Goal: Task Accomplishment & Management: Complete application form

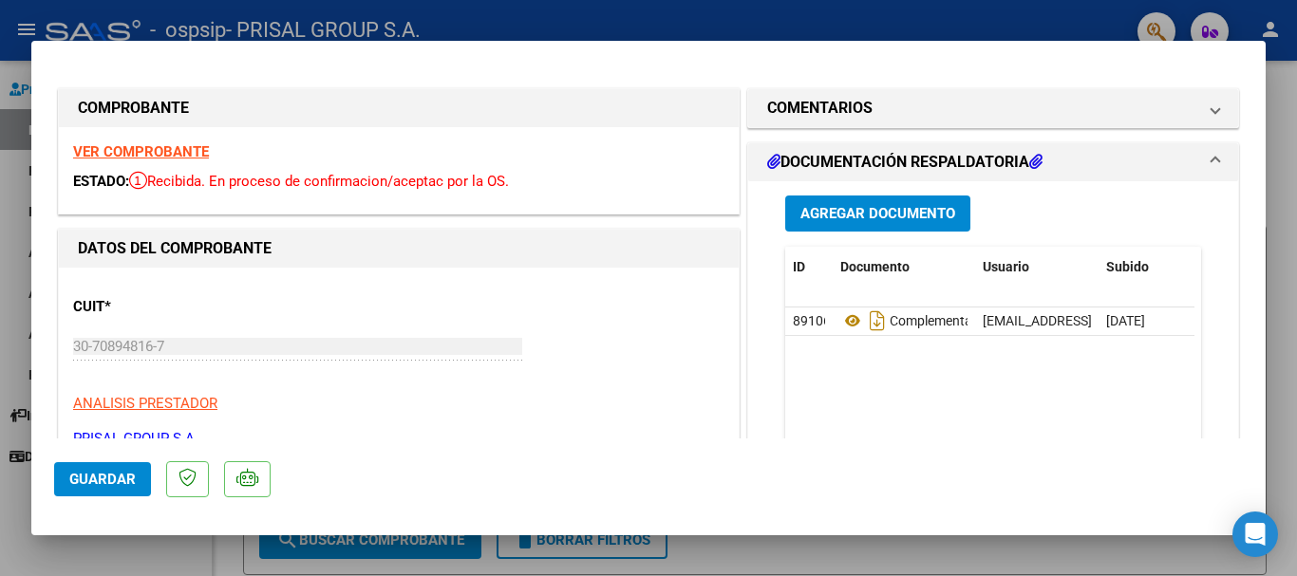
scroll to position [380, 0]
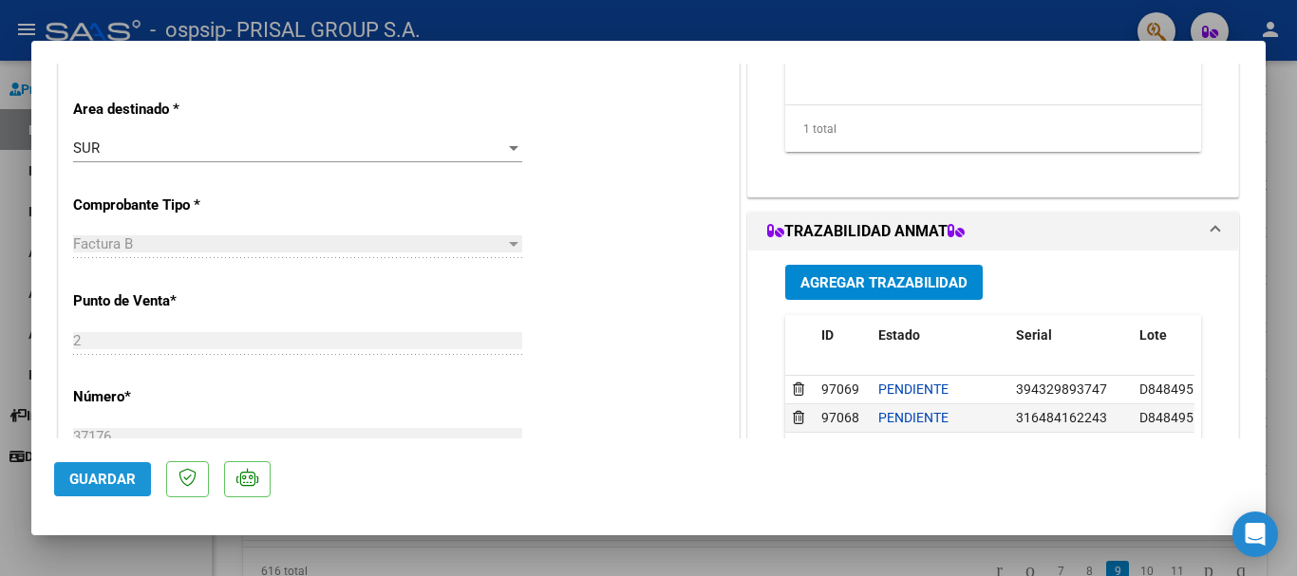
click at [122, 490] on button "Guardar" at bounding box center [102, 479] width 97 height 34
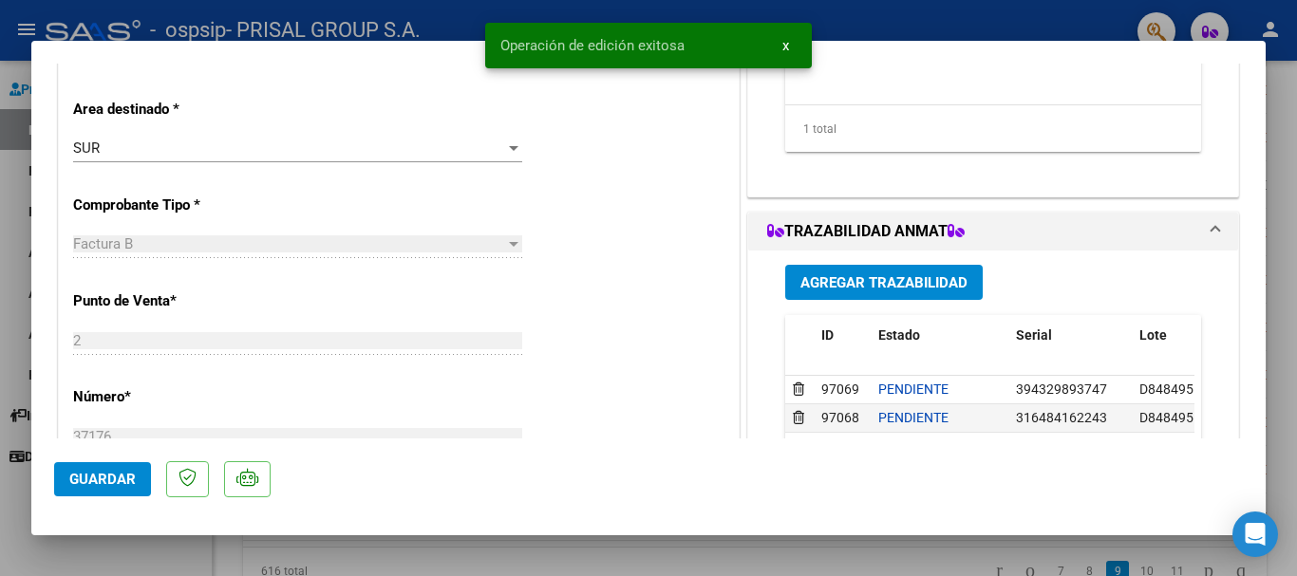
click at [0, 501] on div at bounding box center [648, 288] width 1297 height 576
type input "$ 0,00"
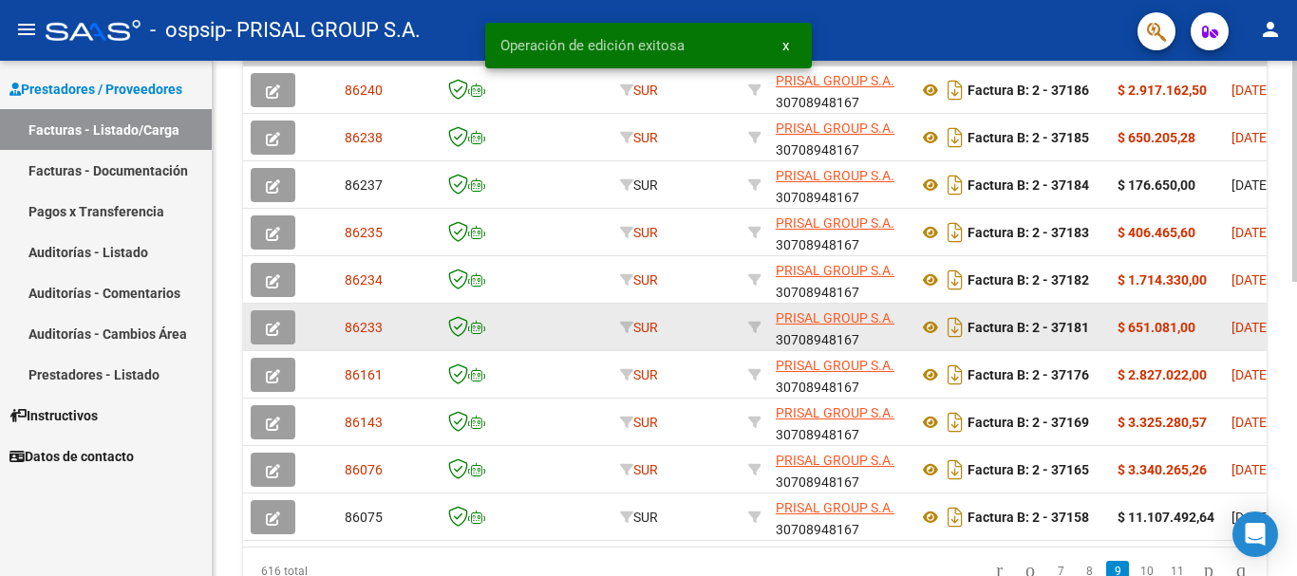
scroll to position [688, 0]
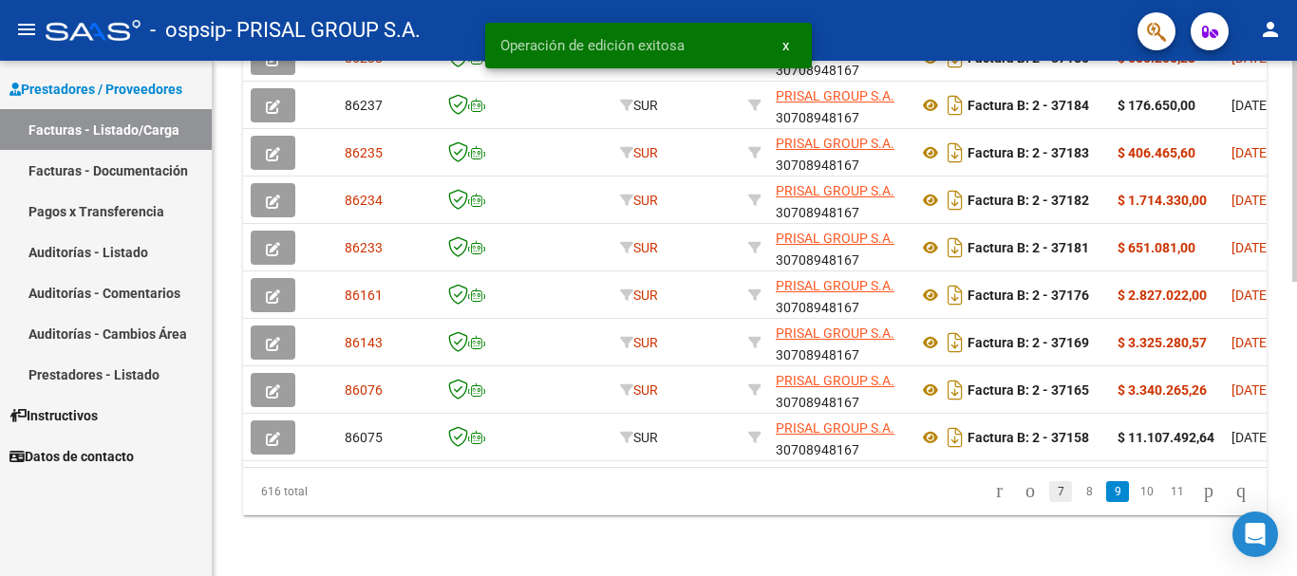
click at [1049, 494] on link "7" at bounding box center [1060, 491] width 23 height 21
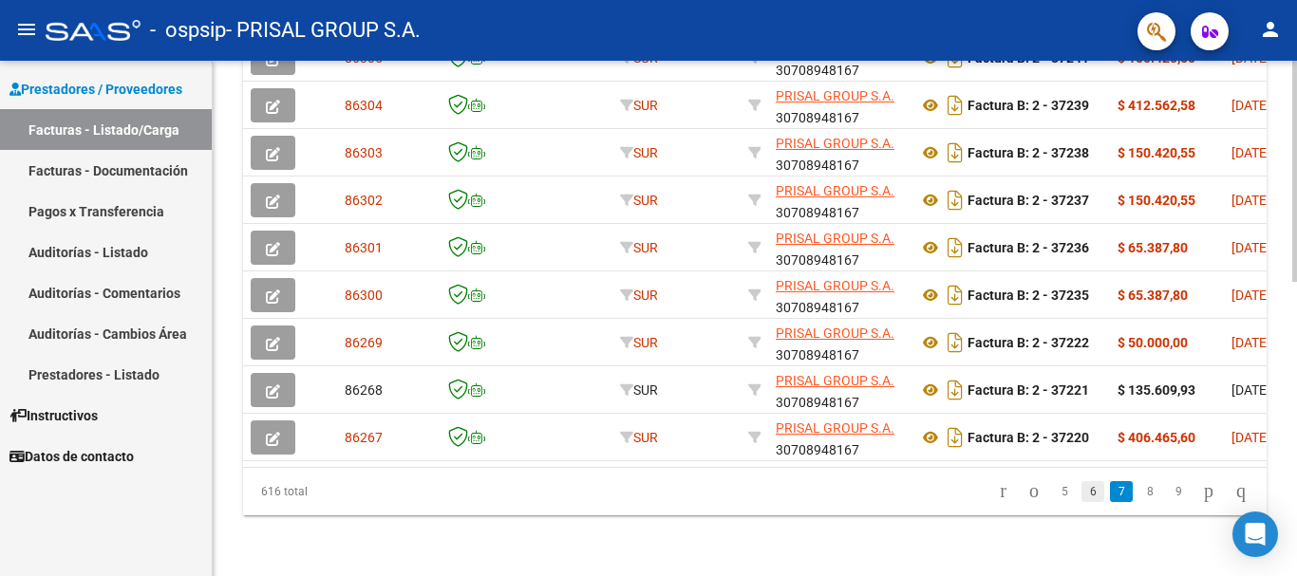
click at [1081, 488] on link "6" at bounding box center [1092, 491] width 23 height 21
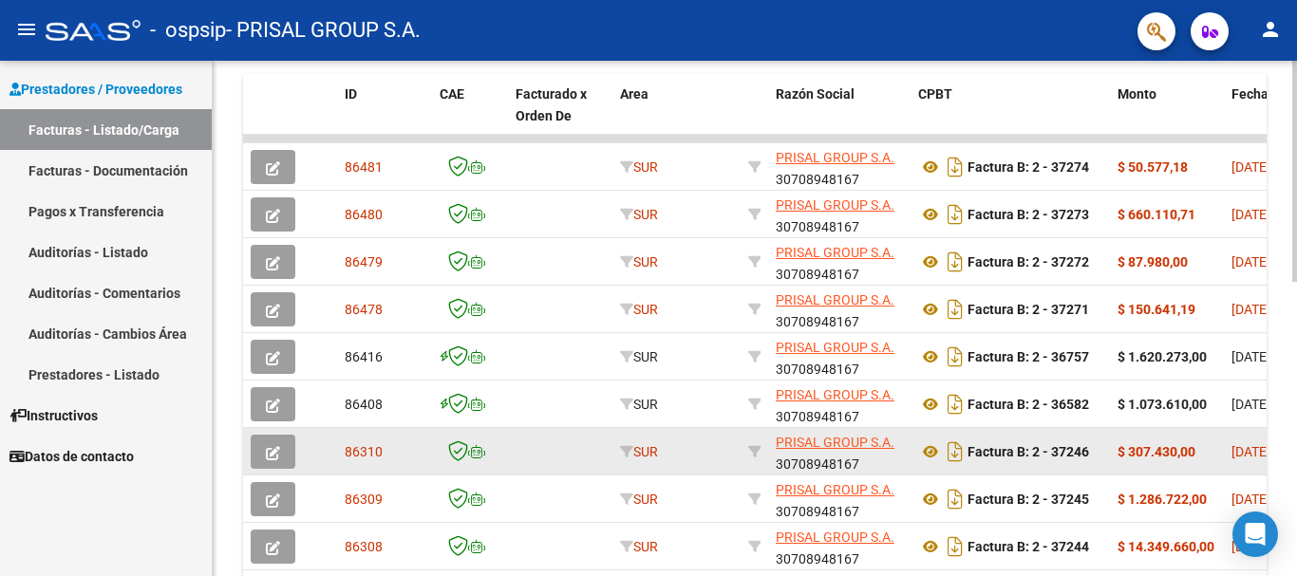
scroll to position [498, 0]
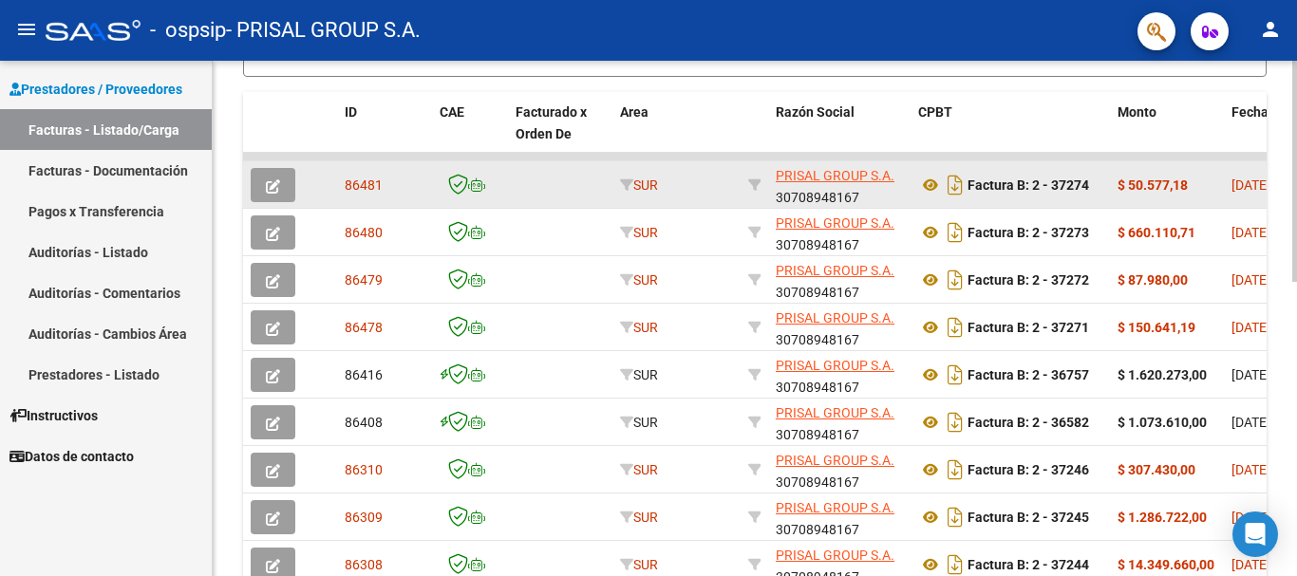
click at [265, 190] on button "button" at bounding box center [273, 185] width 45 height 34
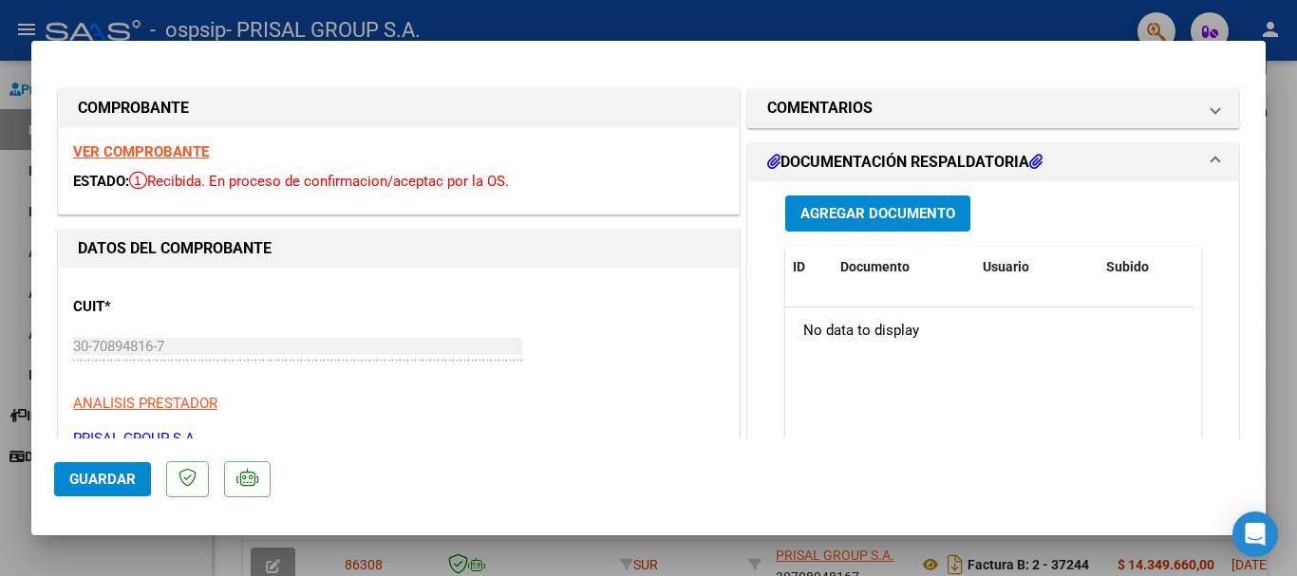
click at [852, 209] on span "Agregar Documento" at bounding box center [877, 214] width 155 height 17
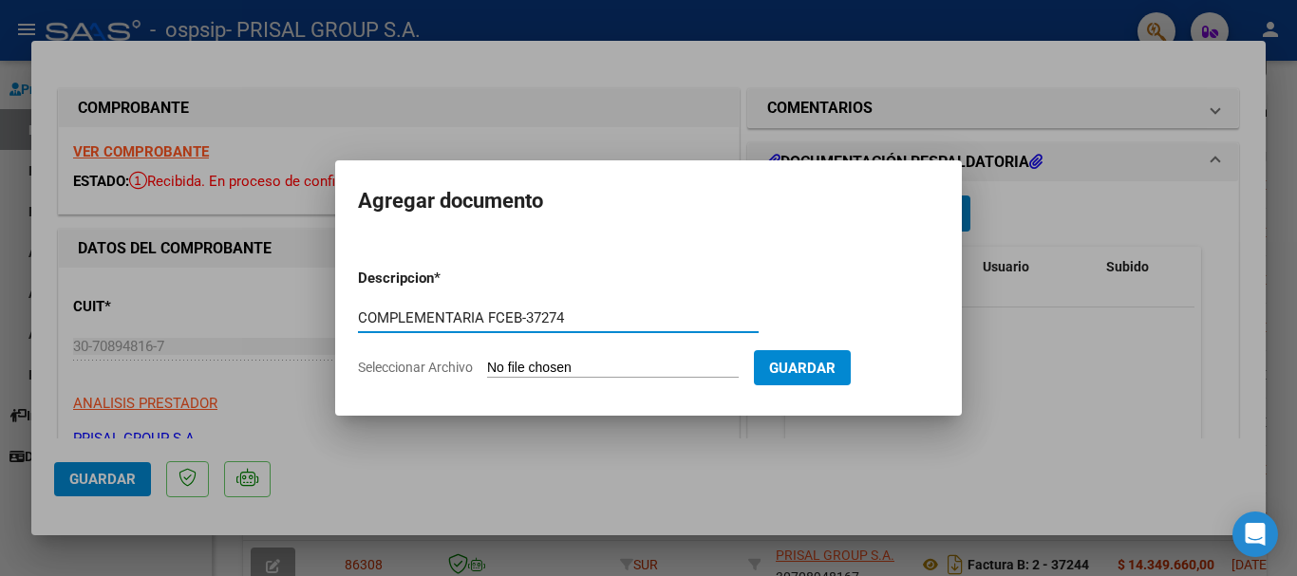
type input "COMPLEMENTARIA FCEB-37274"
click at [487, 360] on input "Seleccionar Archivo" at bounding box center [613, 369] width 252 height 18
type input "C:\fakepath\COMPLEMENTARIA FCEB-37274.pdf"
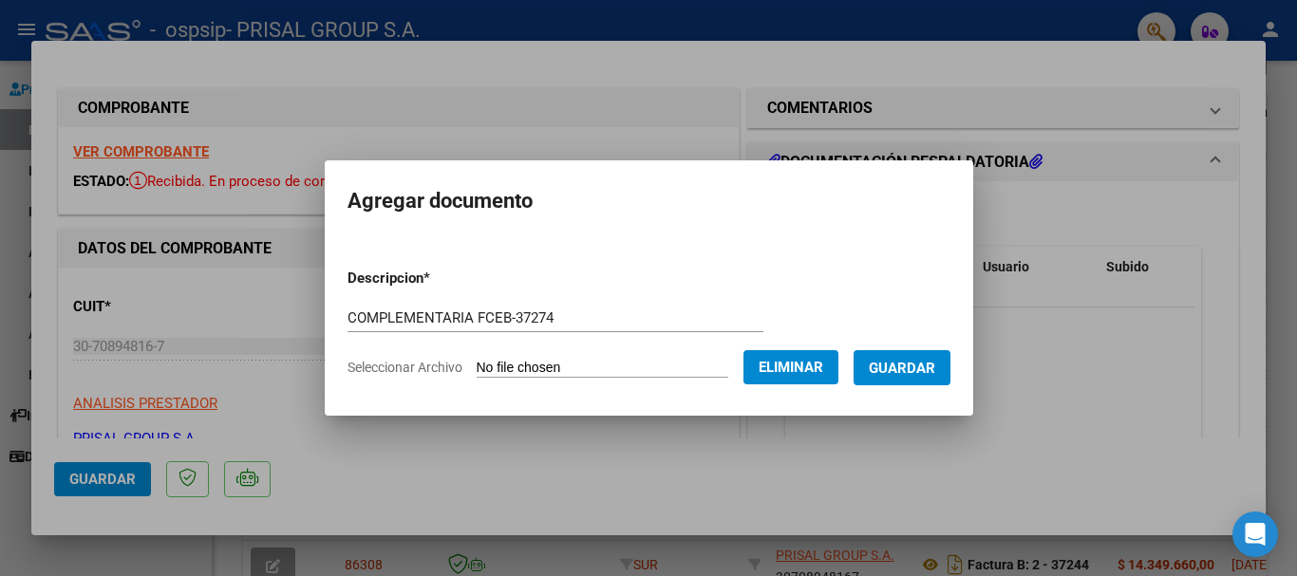
click at [922, 360] on span "Guardar" at bounding box center [902, 368] width 66 height 17
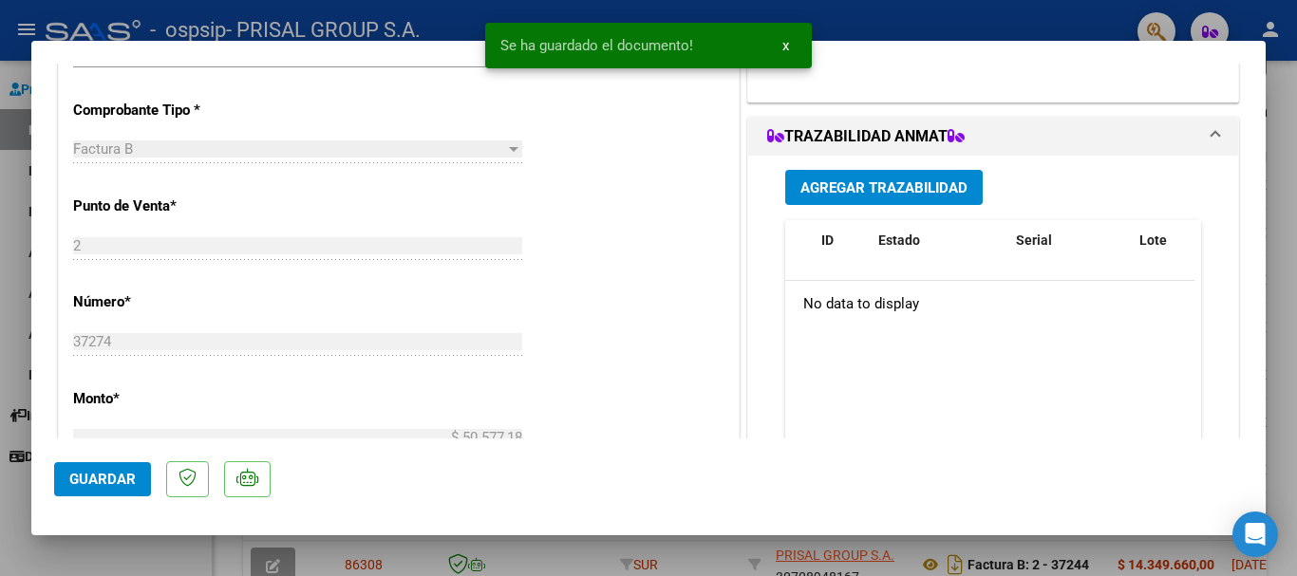
scroll to position [570, 0]
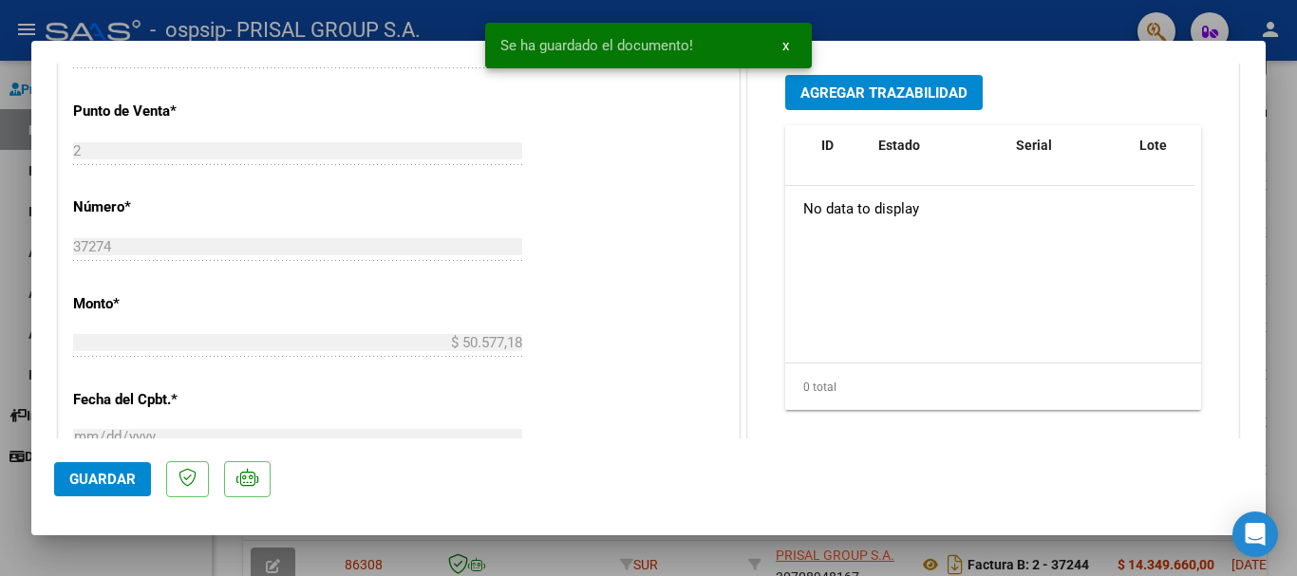
click at [927, 84] on span "Agregar Trazabilidad" at bounding box center [883, 92] width 167 height 17
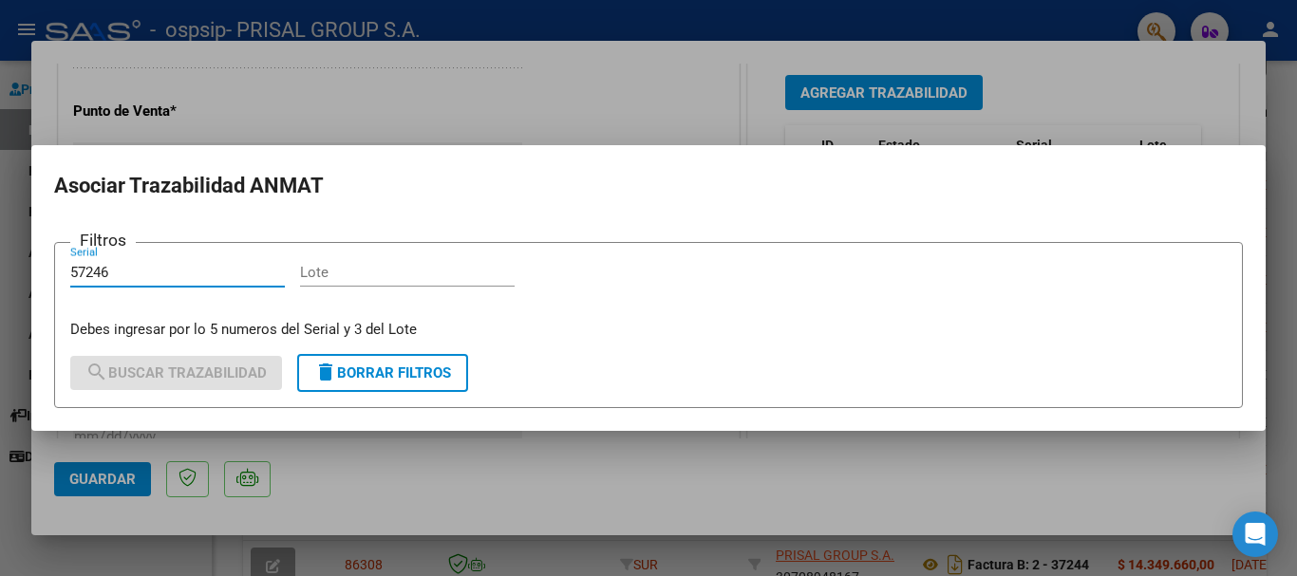
type input "57246"
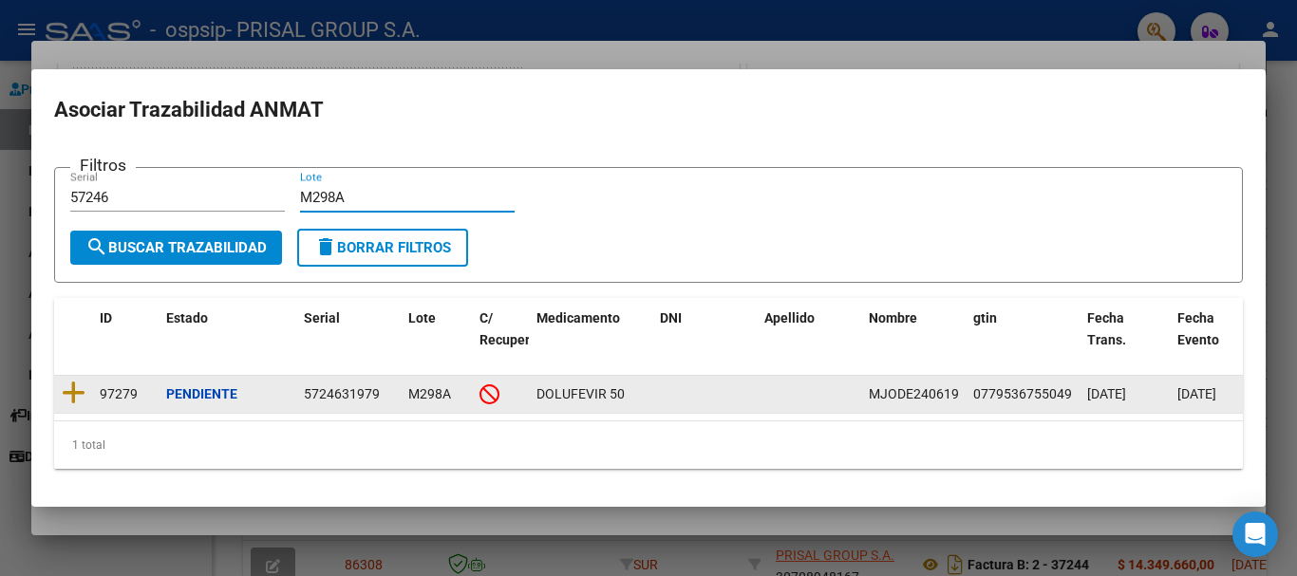
type input "M298A"
click at [83, 384] on icon at bounding box center [74, 393] width 24 height 27
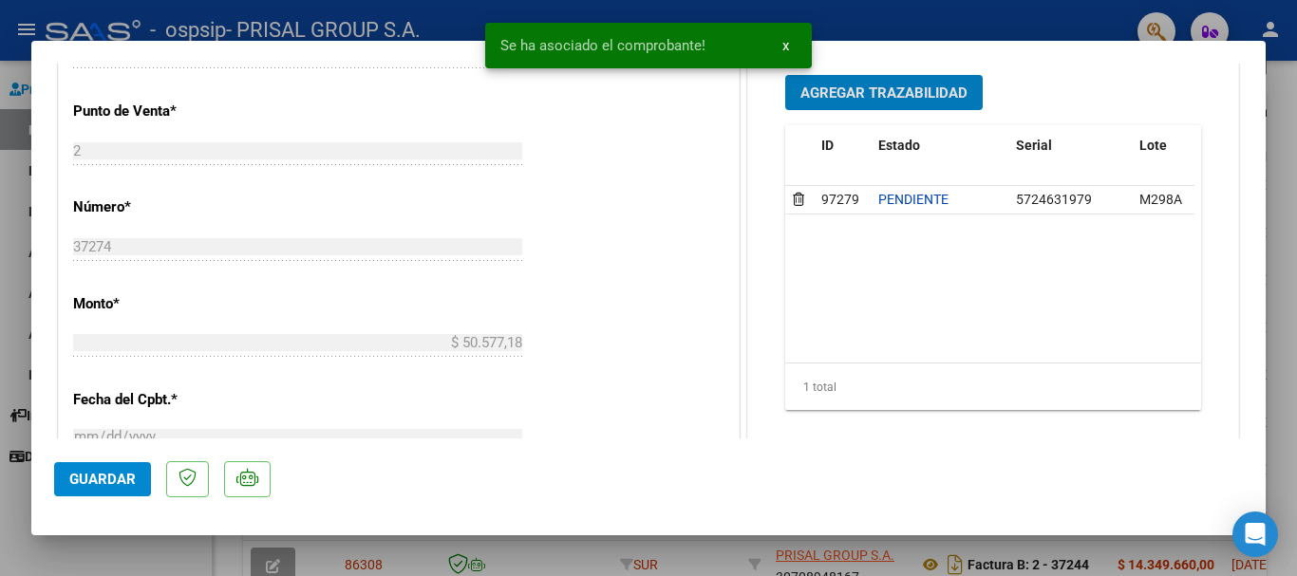
click at [857, 93] on span "Agregar Trazabilidad" at bounding box center [883, 92] width 167 height 17
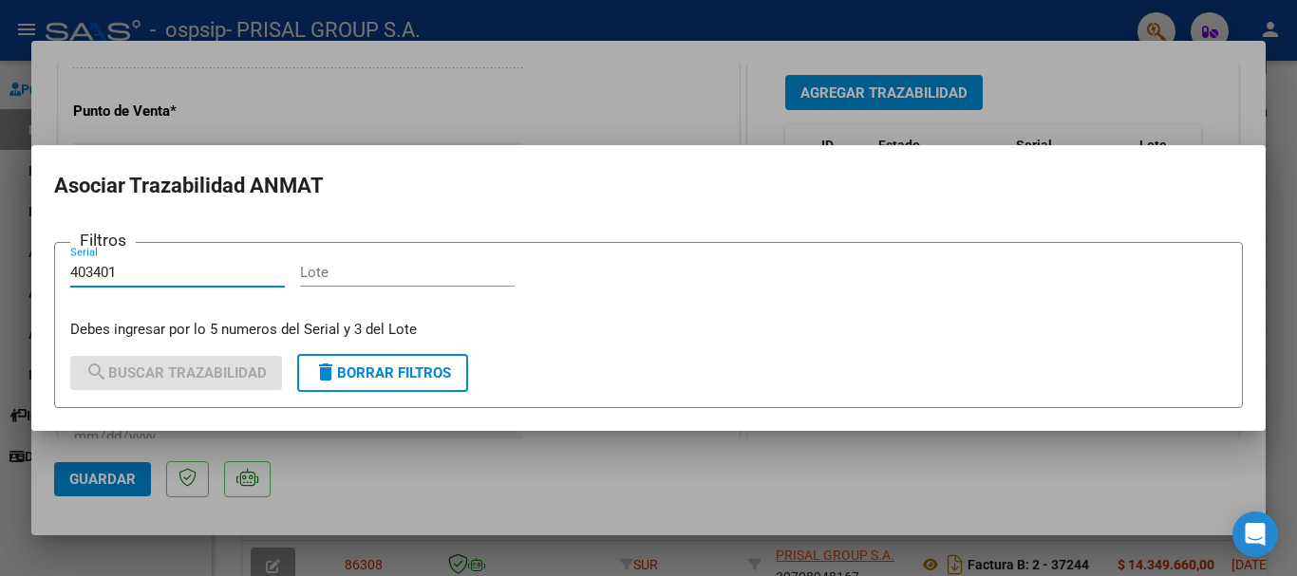
type input "403401"
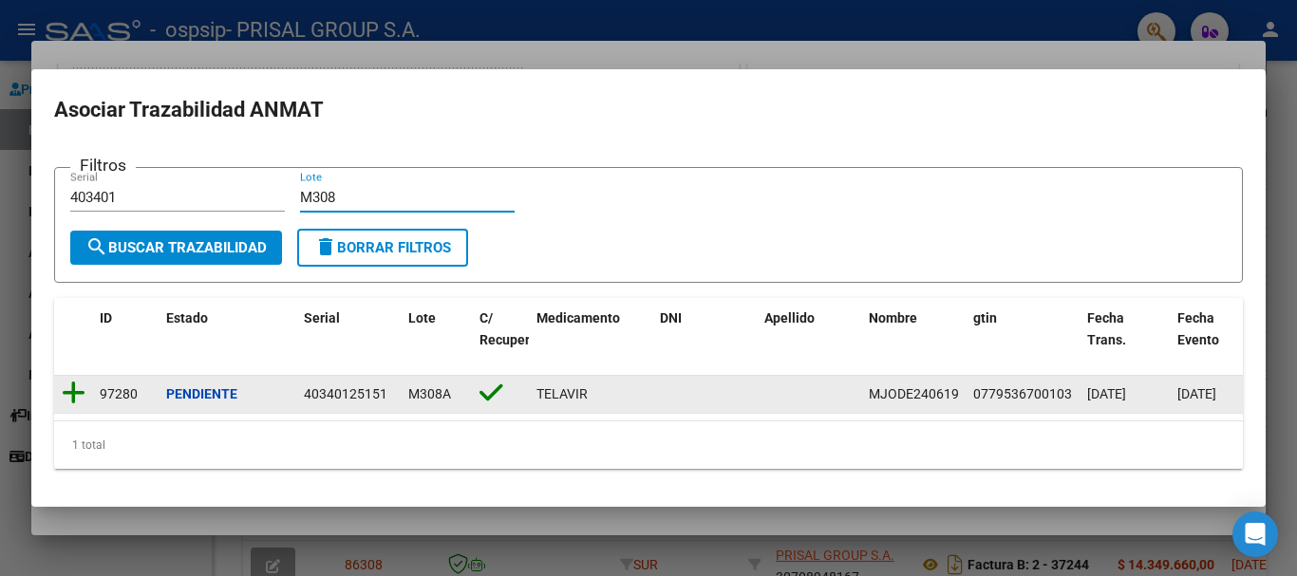
type input "M308"
click at [69, 384] on icon at bounding box center [74, 393] width 24 height 27
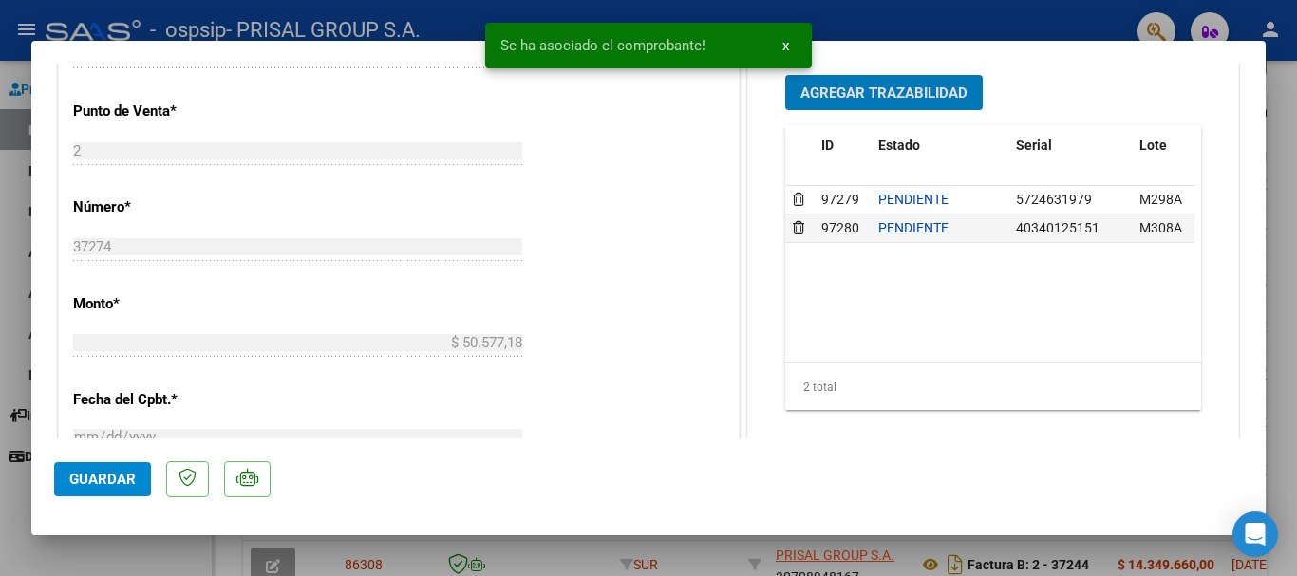
click at [116, 478] on span "Guardar" at bounding box center [102, 479] width 66 height 17
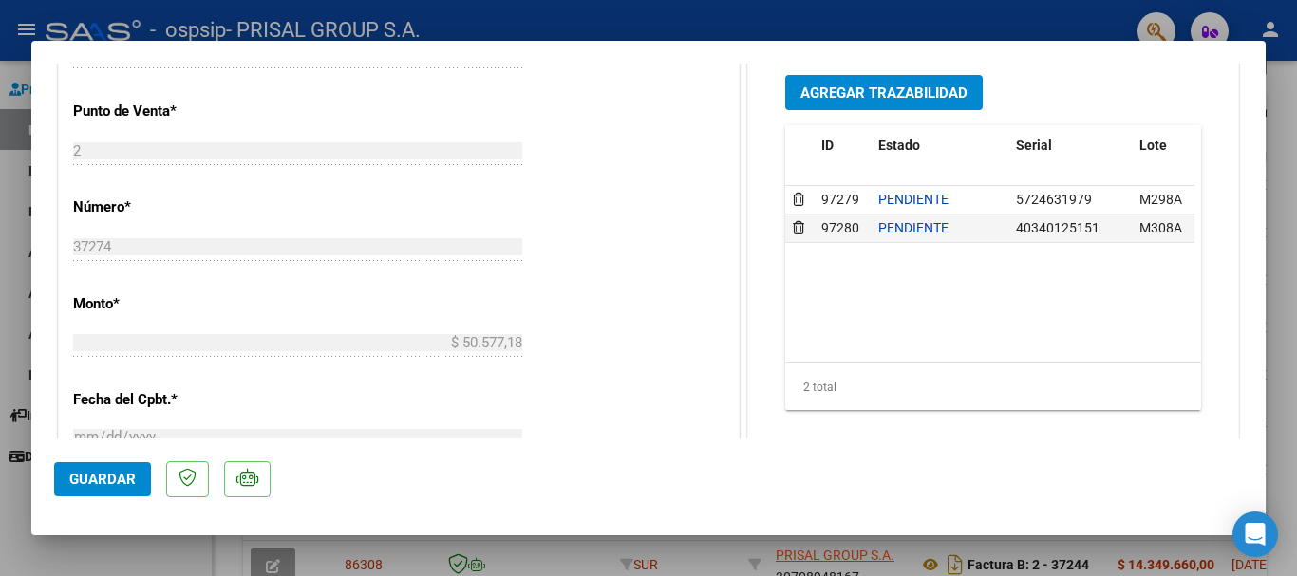
click at [98, 486] on span "Guardar" at bounding box center [102, 479] width 66 height 17
click at [0, 426] on div at bounding box center [648, 288] width 1297 height 576
type input "$ 0,00"
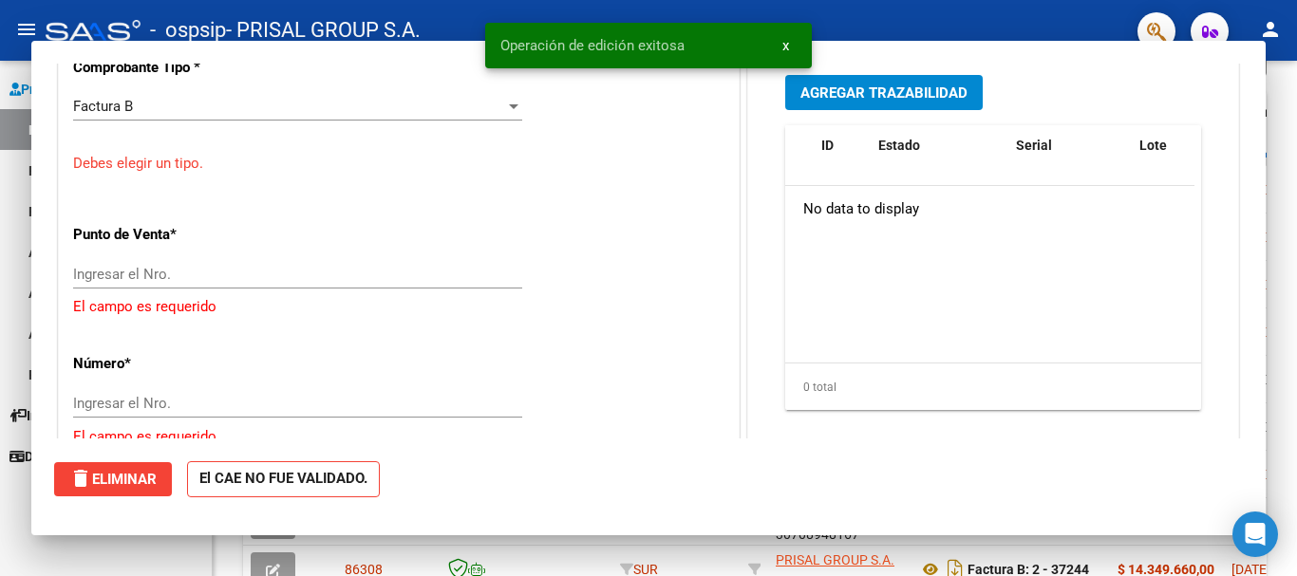
scroll to position [603, 0]
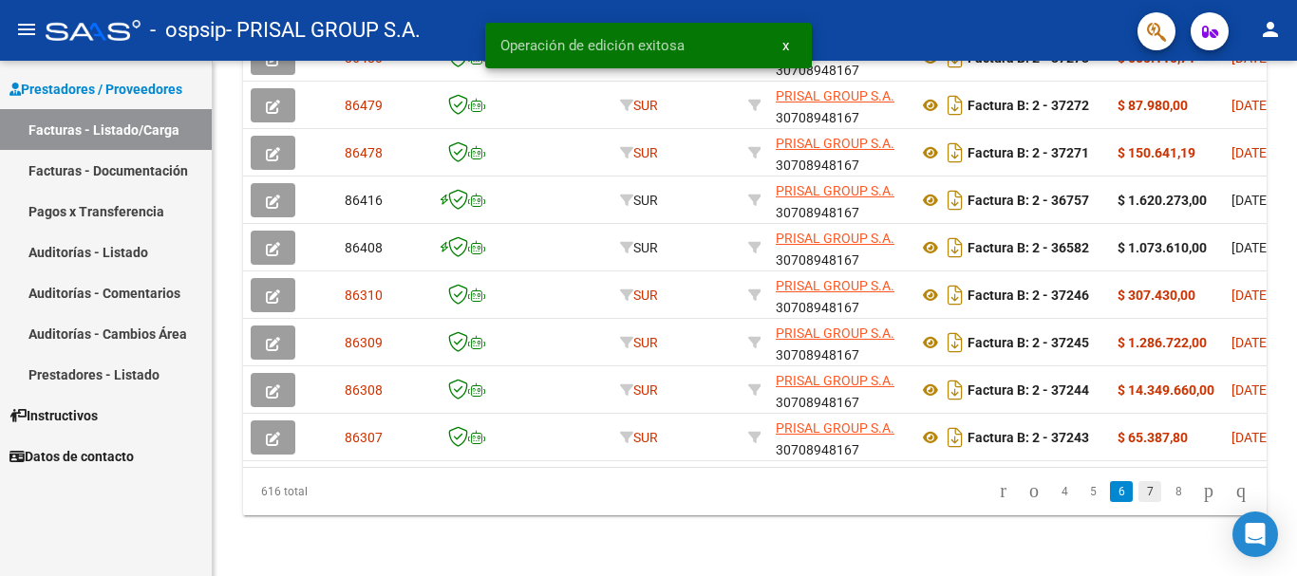
click at [1138, 497] on link "7" at bounding box center [1149, 491] width 23 height 21
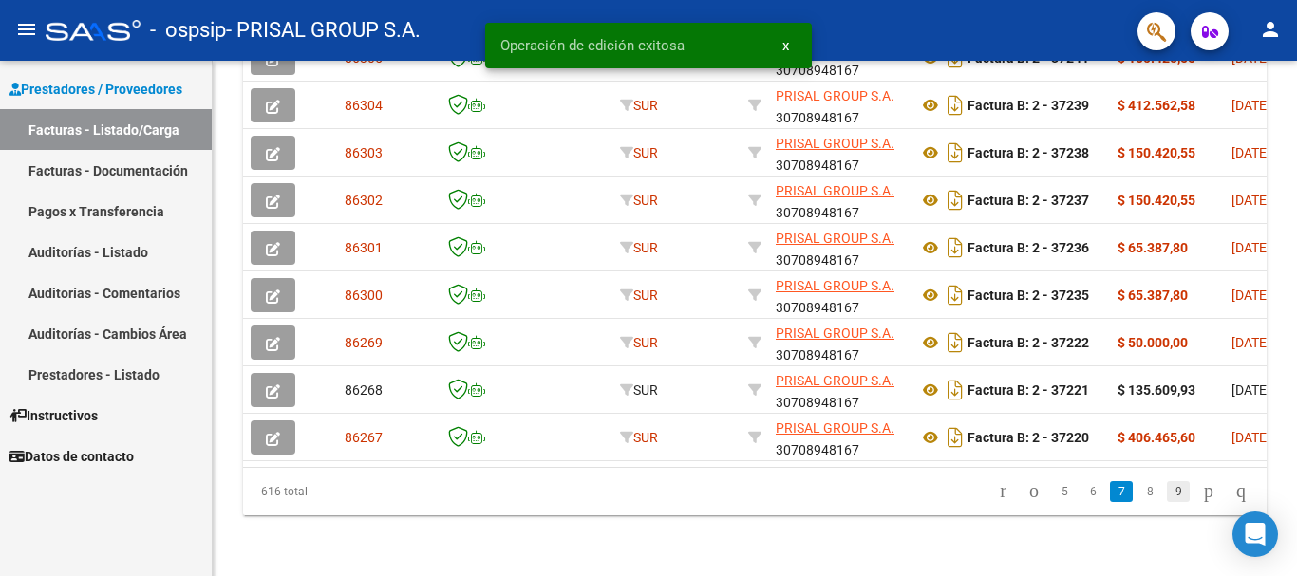
click at [1167, 491] on link "9" at bounding box center [1178, 491] width 23 height 21
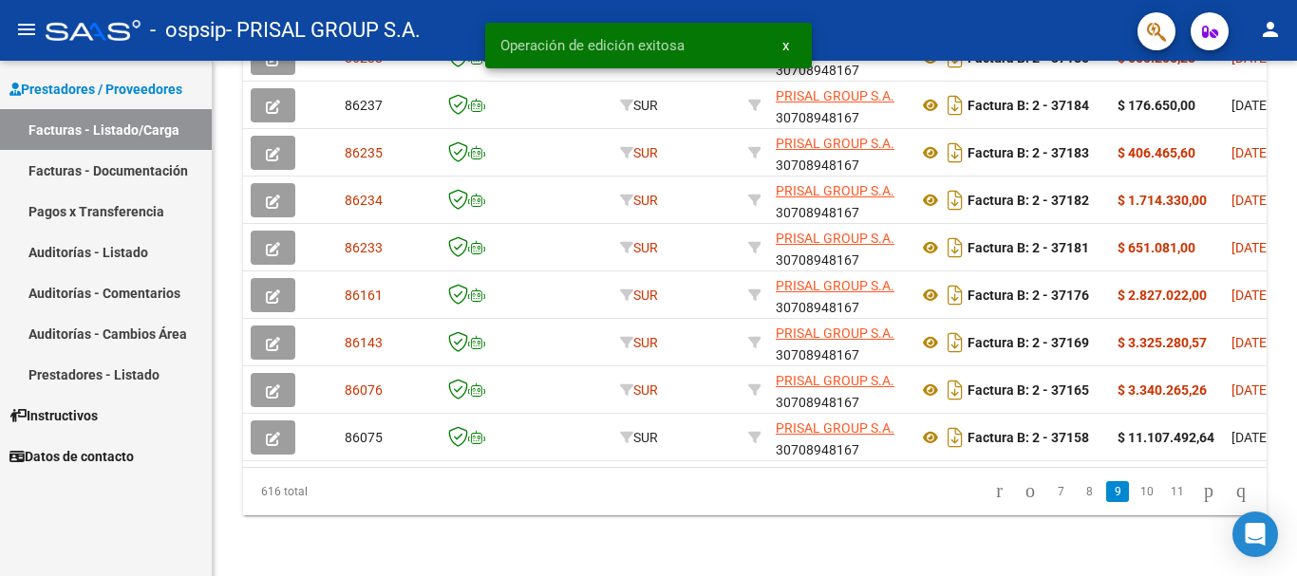
click at [1166, 491] on link "11" at bounding box center [1177, 491] width 25 height 21
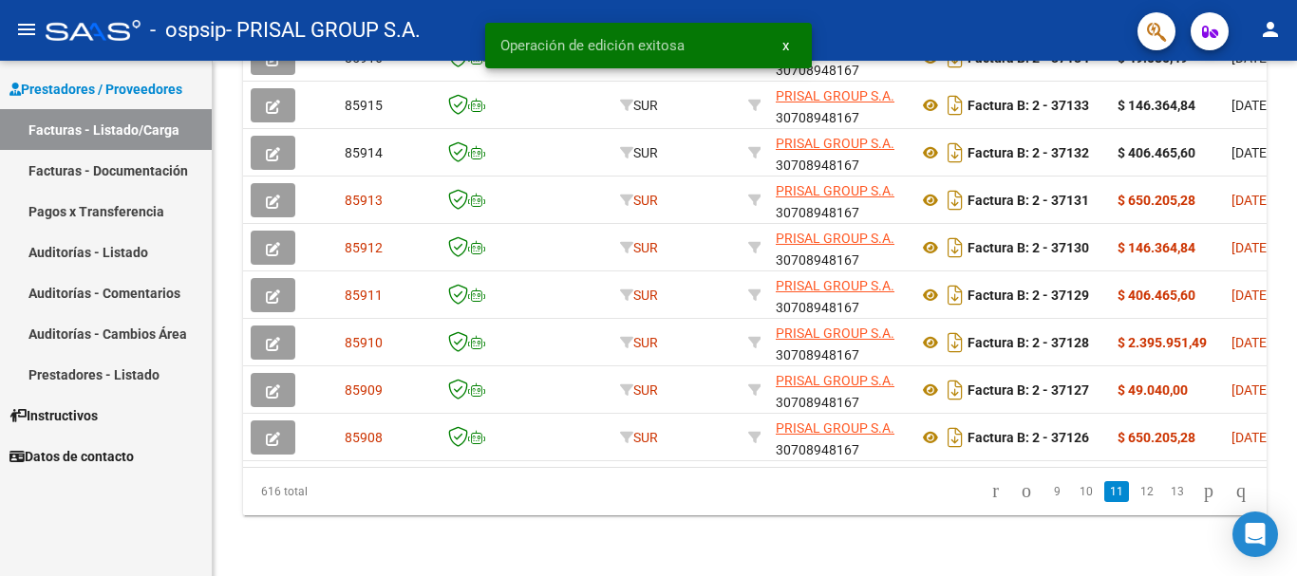
scroll to position [688, 0]
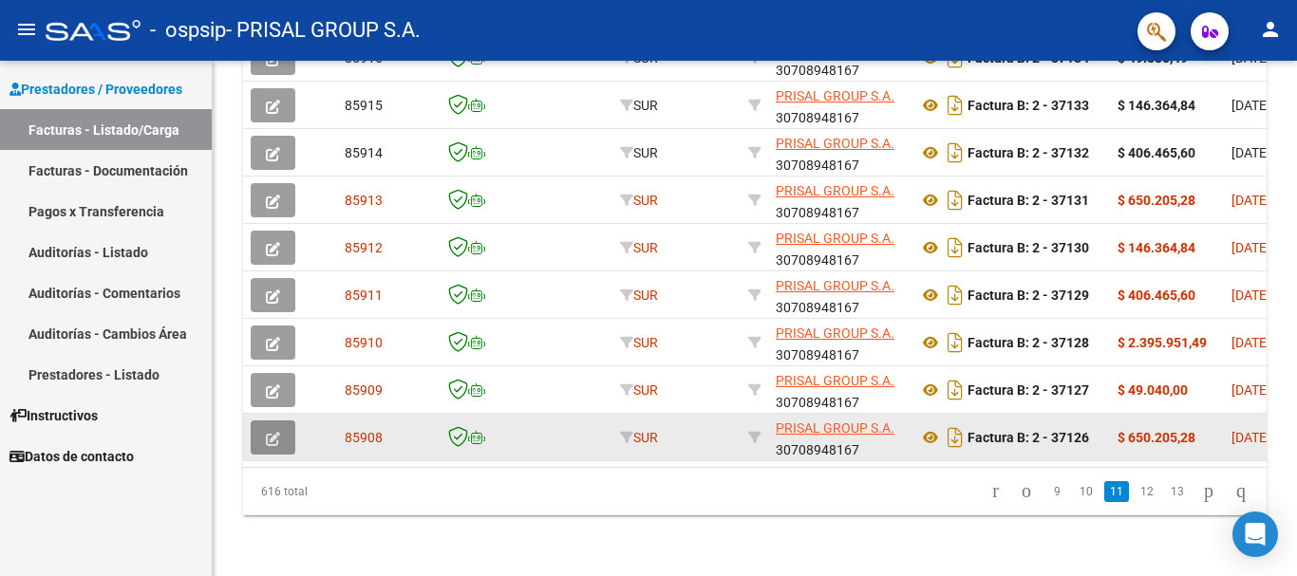
click at [284, 424] on button "button" at bounding box center [273, 438] width 45 height 34
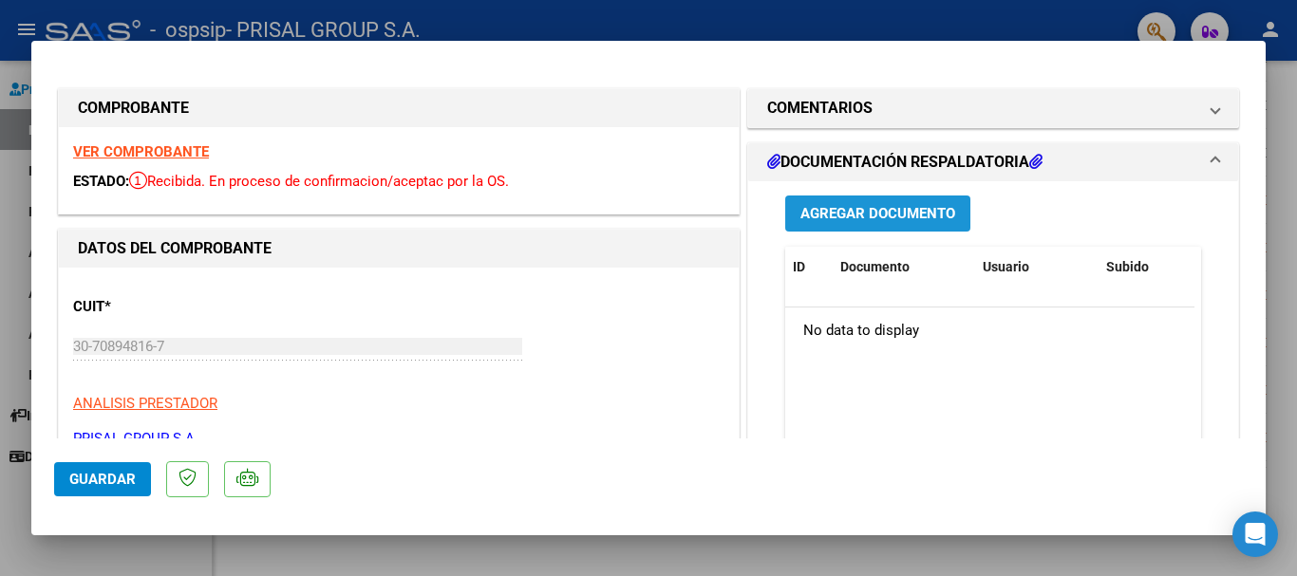
click at [876, 220] on span "Agregar Documento" at bounding box center [877, 214] width 155 height 17
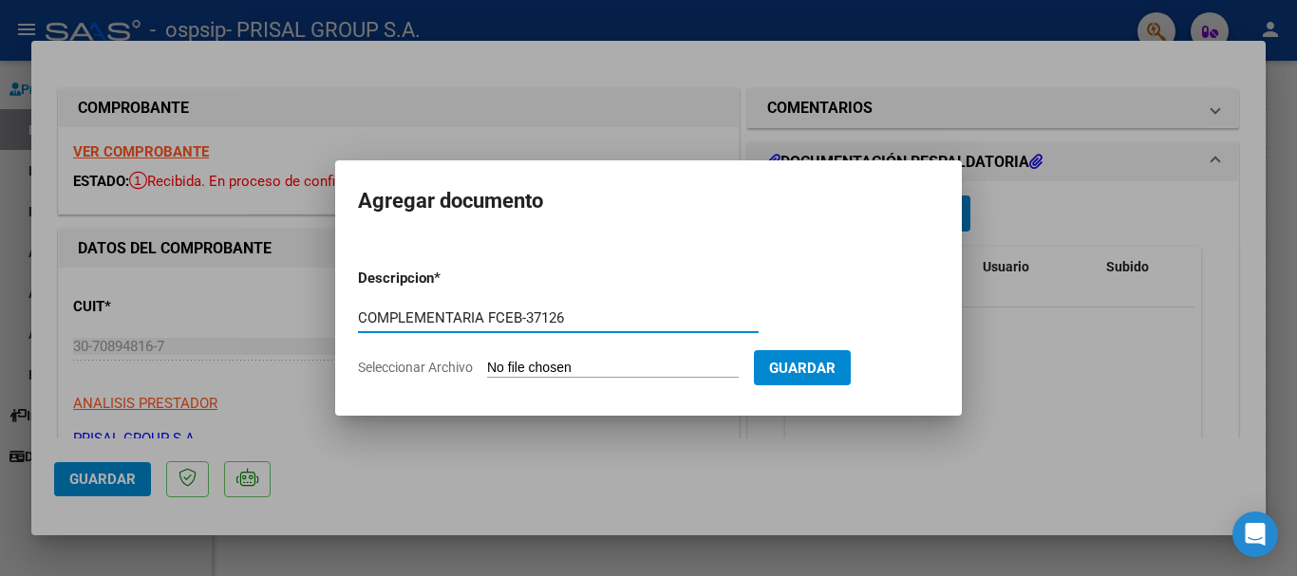
type input "COMPLEMENTARIA FCEB-37126"
click at [606, 365] on input "Seleccionar Archivo" at bounding box center [613, 369] width 252 height 18
type input "C:\fakepath\COMPLEMENTARIA FCEB-37126.pdf"
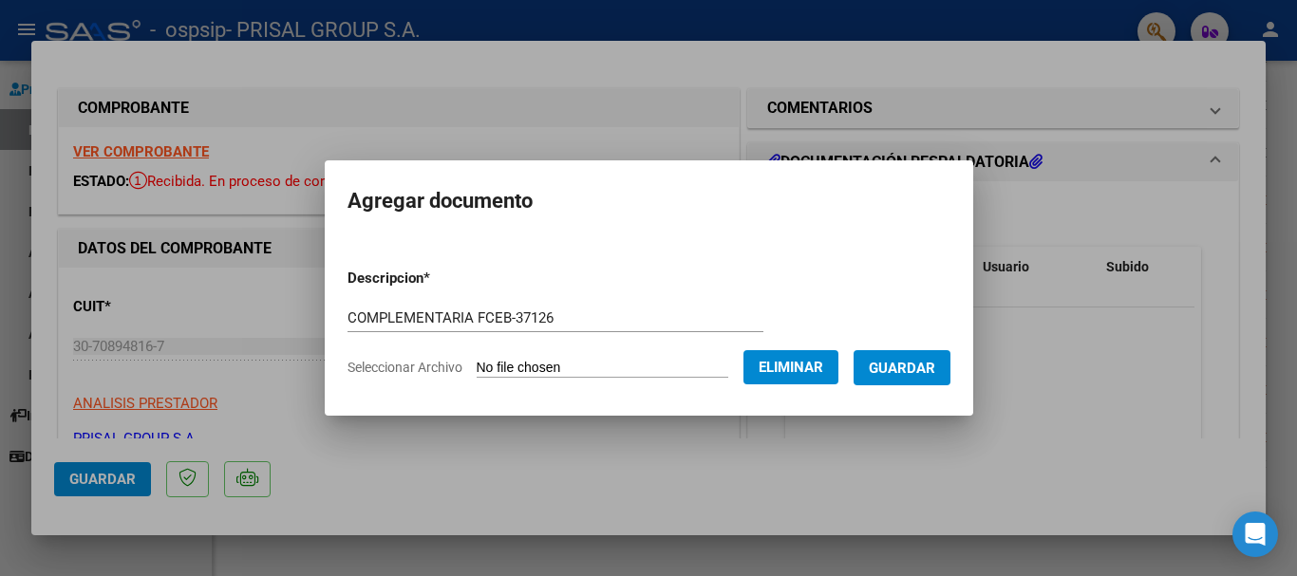
click at [920, 374] on span "Guardar" at bounding box center [902, 368] width 66 height 17
